Goal: Go to known website: Go to known website

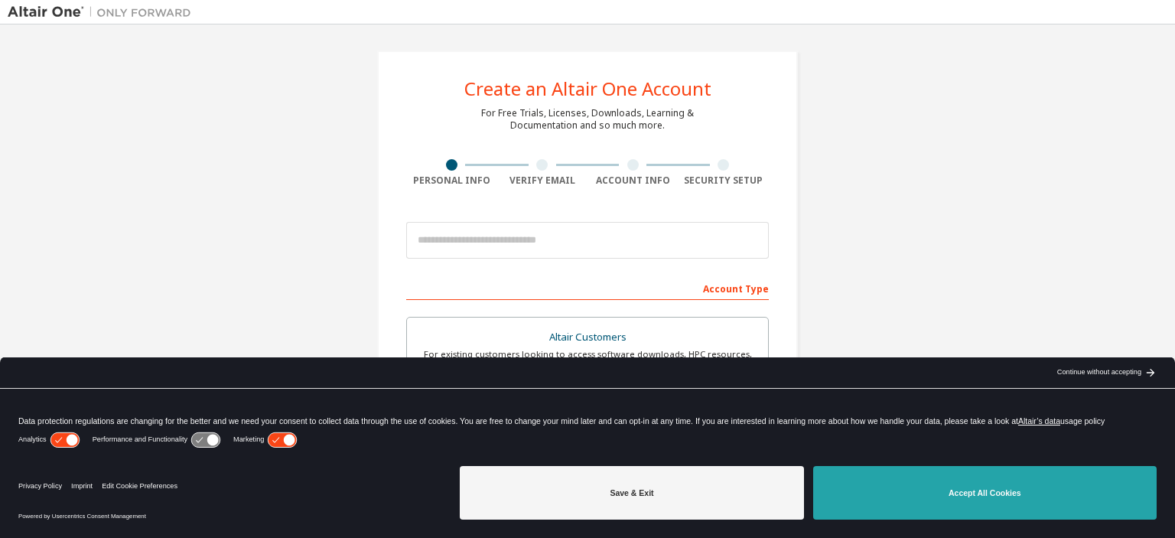
click at [934, 489] on button "Accept All Cookies" at bounding box center [984, 493] width 343 height 54
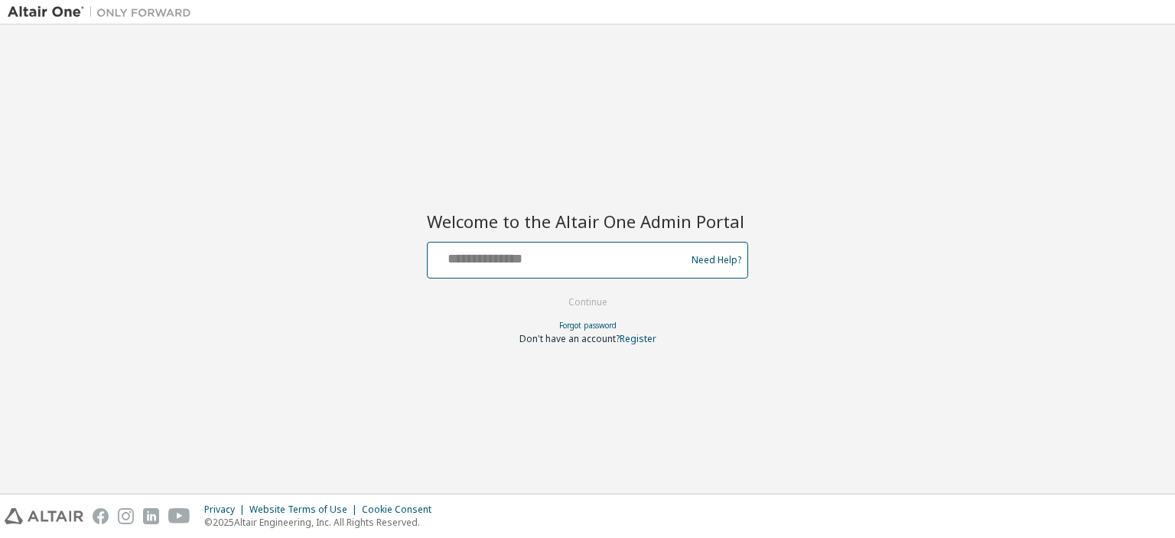
click at [477, 264] on input "text" at bounding box center [559, 256] width 250 height 22
click at [395, 164] on div "Welcome to the Altair One Admin Portal Need Help? Please make sure that you pro…" at bounding box center [587, 259] width 1159 height 454
click at [519, 254] on input "text" at bounding box center [559, 256] width 250 height 22
type input "**********"
click at [567, 292] on button "Continue" at bounding box center [587, 302] width 71 height 23
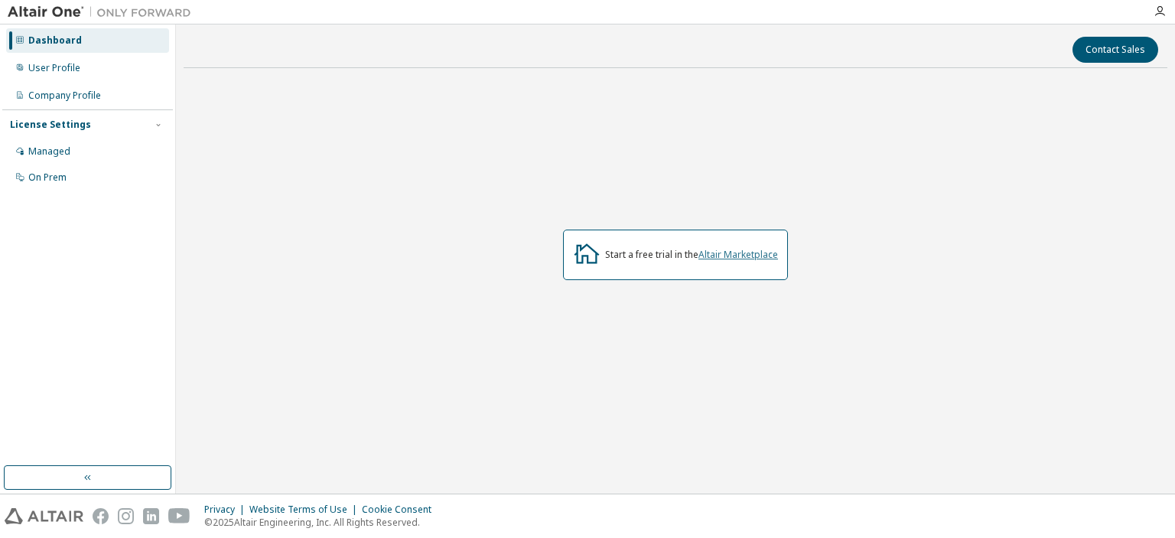
click at [751, 255] on link "Altair Marketplace" at bounding box center [738, 254] width 80 height 13
